Goal: Information Seeking & Learning: Learn about a topic

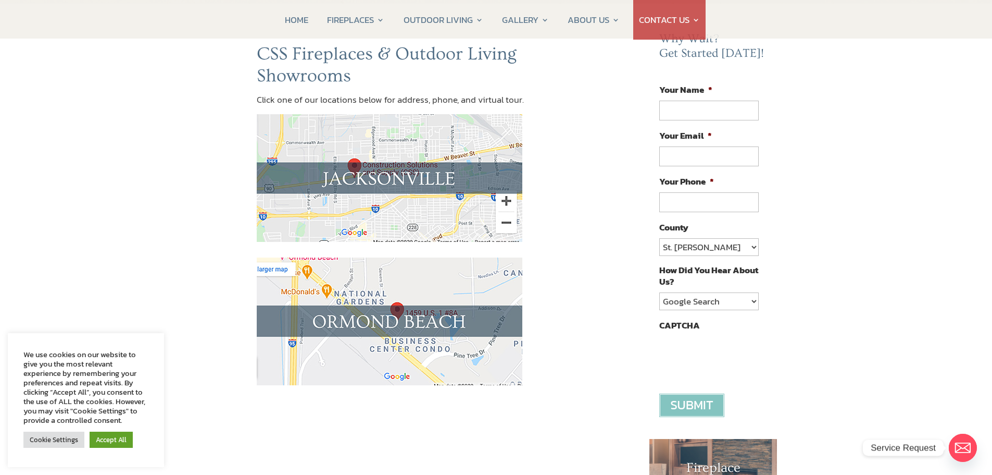
scroll to position [52, 0]
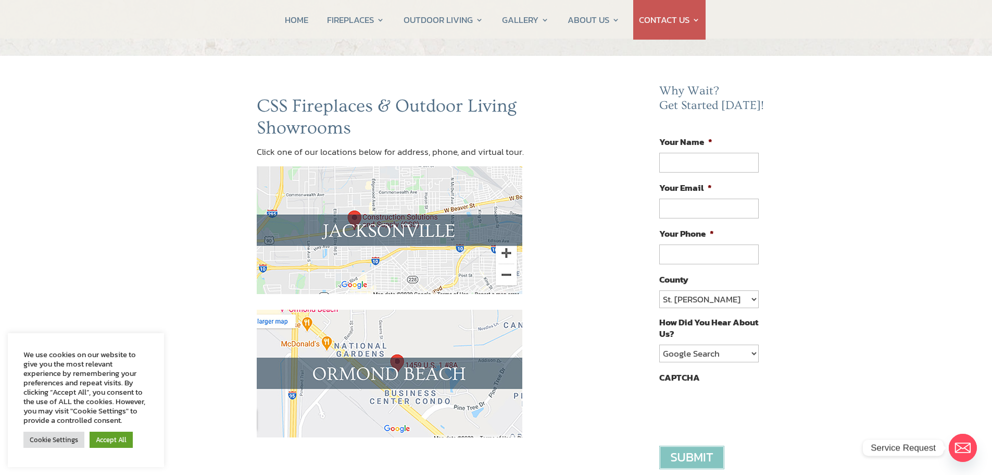
click at [388, 359] on img at bounding box center [390, 373] width 266 height 128
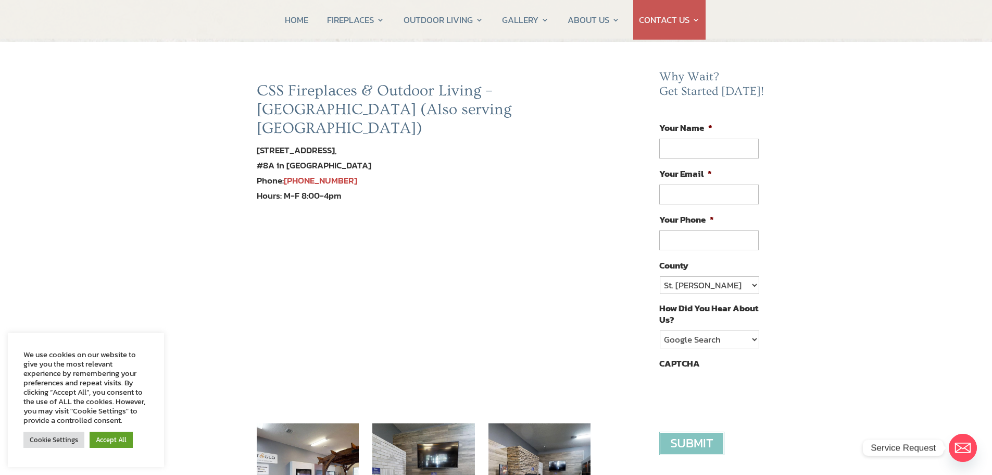
scroll to position [52, 0]
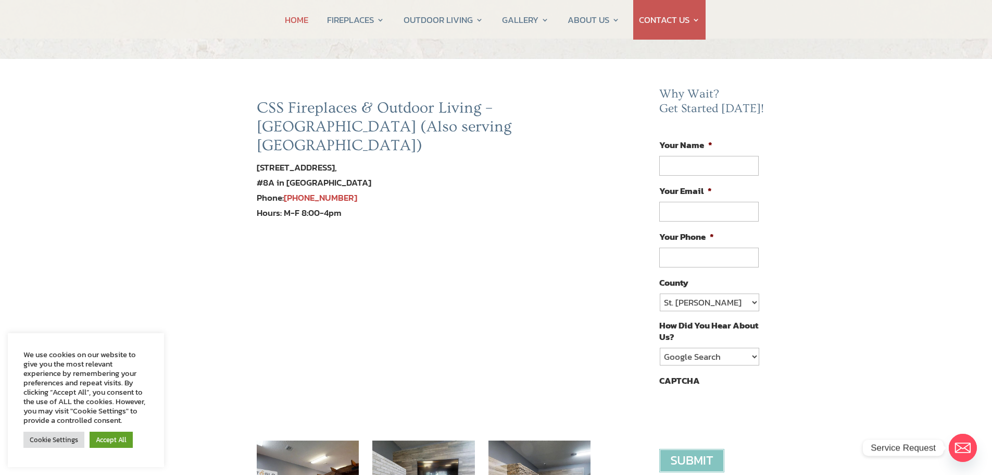
click at [297, 20] on link "HOME" at bounding box center [296, 20] width 23 height 40
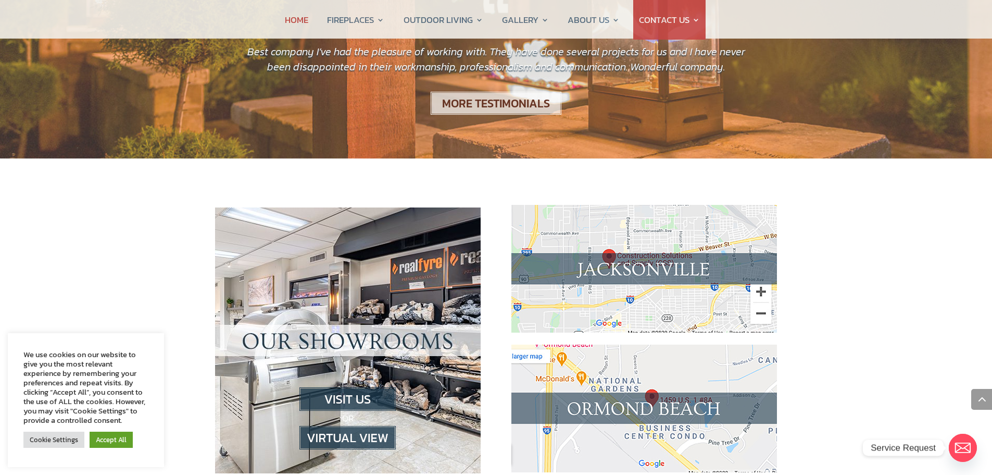
scroll to position [938, 0]
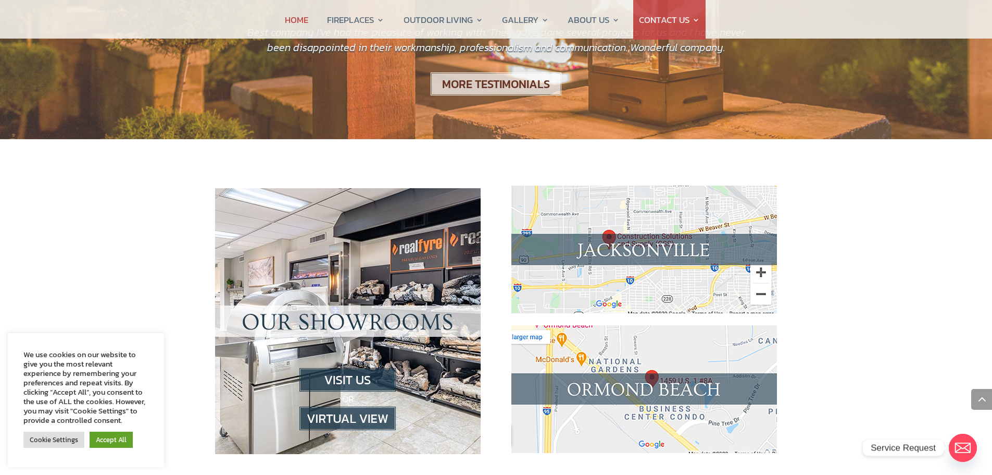
click at [656, 202] on img at bounding box center [645, 249] width 266 height 128
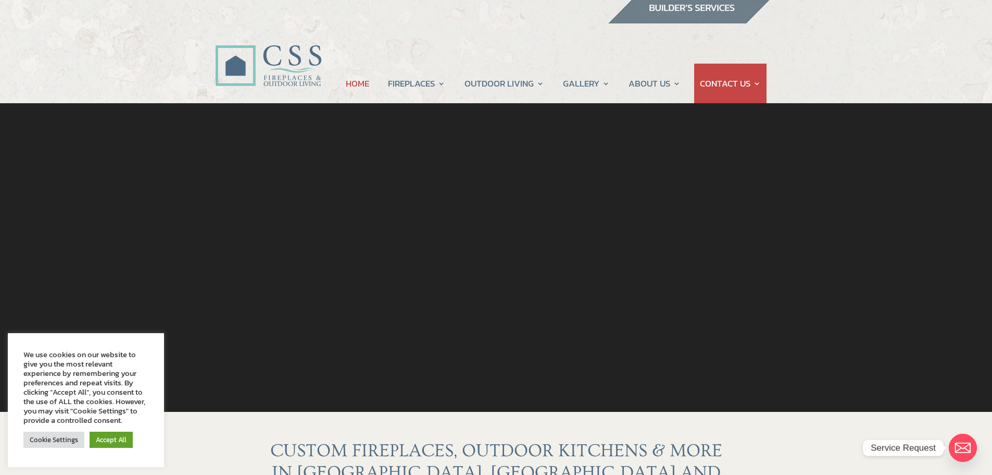
scroll to position [0, 0]
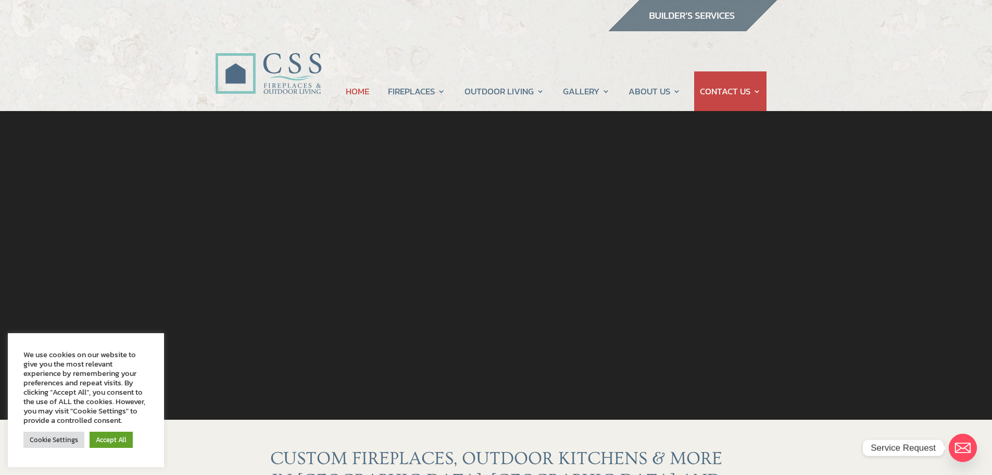
click at [250, 361] on div at bounding box center [495, 265] width 873 height 308
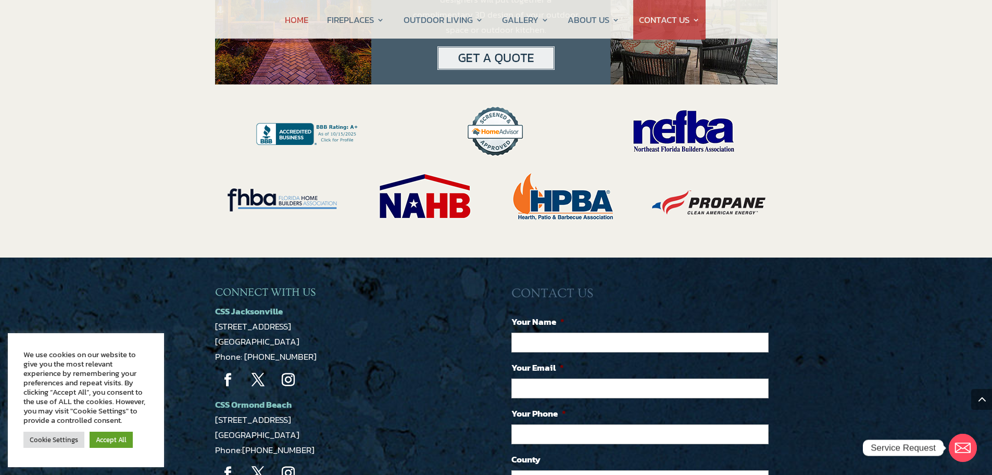
scroll to position [2090, 0]
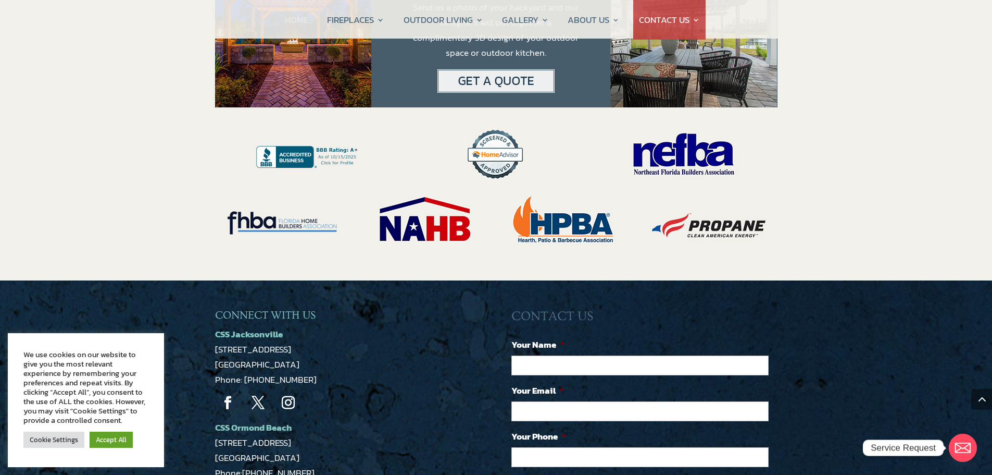
click at [289, 24] on link "HOME" at bounding box center [296, 20] width 23 height 40
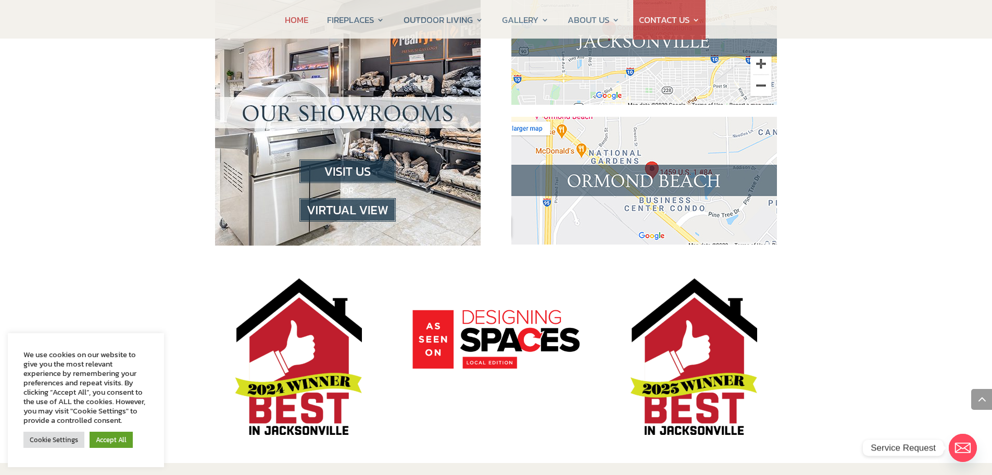
scroll to position [1459, 0]
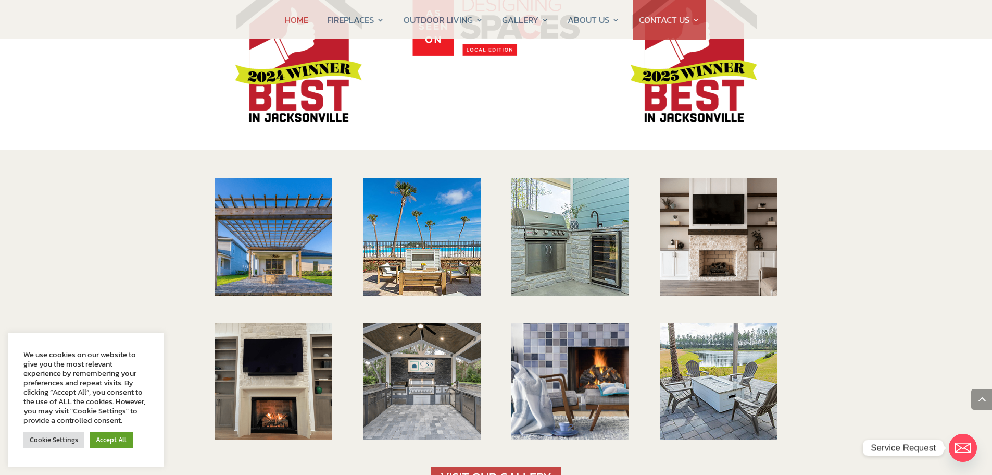
click at [271, 196] on img at bounding box center [273, 236] width 117 height 117
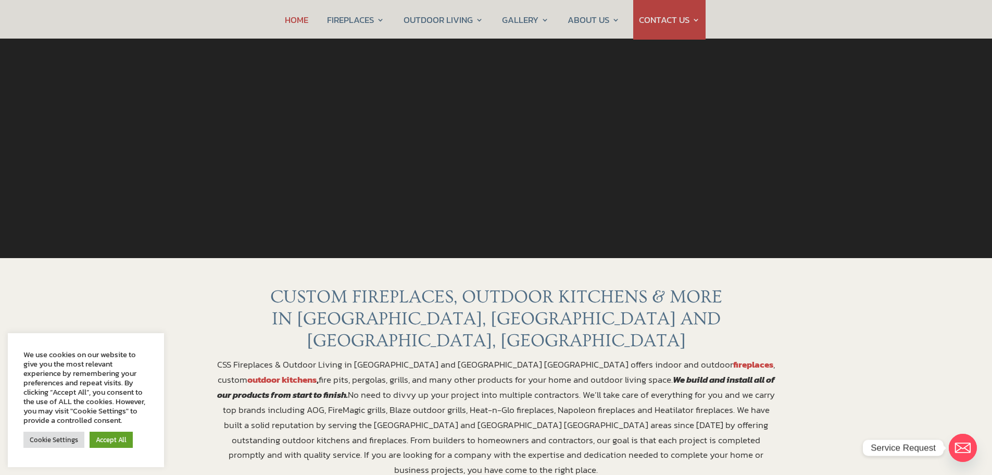
scroll to position [0, 0]
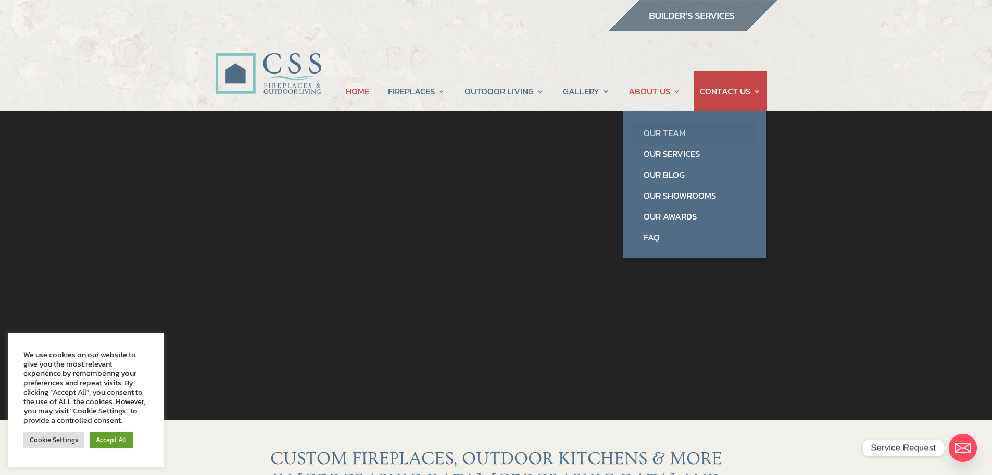
click at [671, 130] on link "Our Team" at bounding box center [695, 132] width 122 height 21
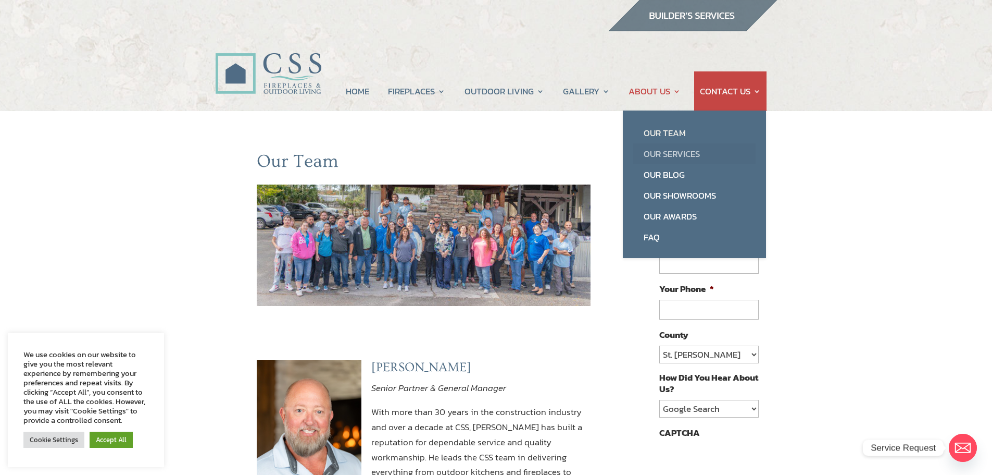
click at [665, 150] on link "Our Services" at bounding box center [695, 153] width 122 height 21
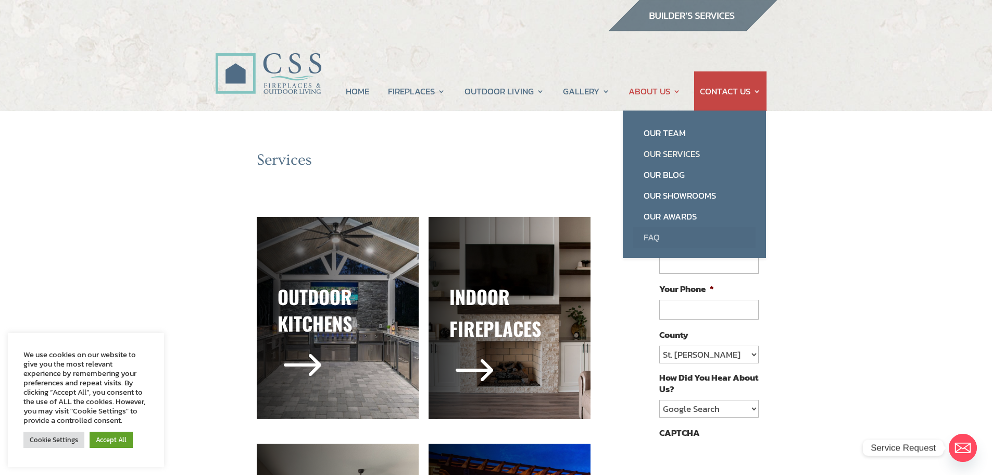
click at [650, 235] on link "FAQ" at bounding box center [695, 237] width 122 height 21
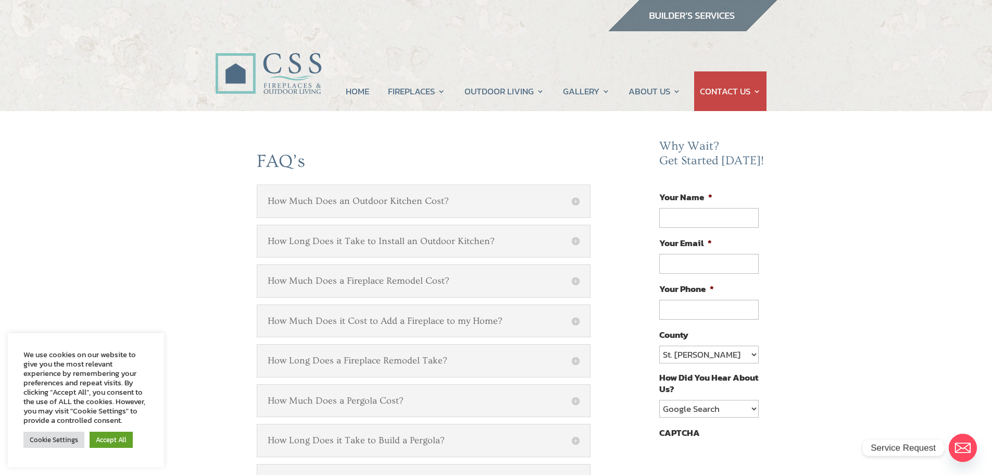
click at [574, 282] on h5 "How Much Does a Fireplace Remodel Cost?" at bounding box center [424, 280] width 313 height 11
